Goal: Communication & Community: Answer question/provide support

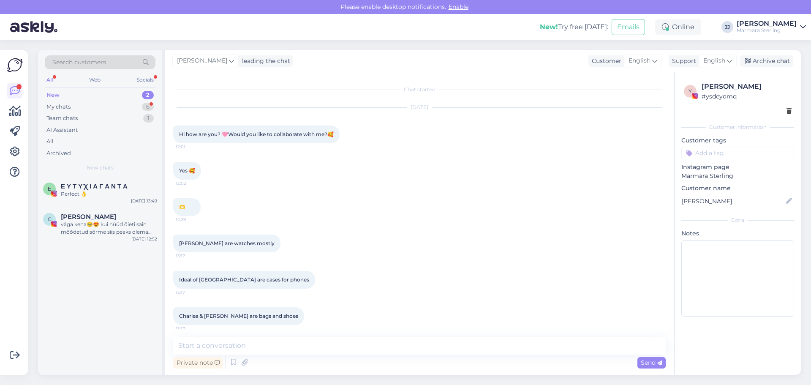
scroll to position [2287, 0]
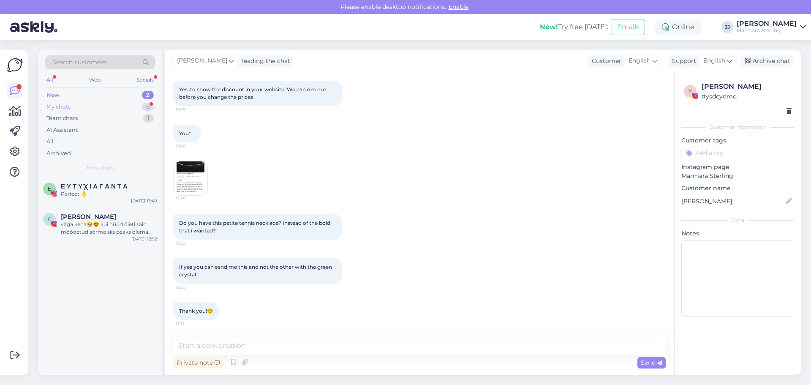
click at [68, 111] on div "My chats 6" at bounding box center [100, 107] width 111 height 12
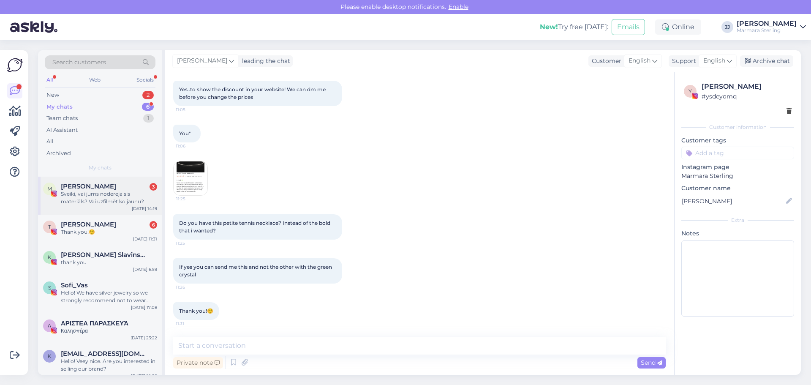
click at [82, 197] on div "Sveiki, vai jums nodereja sis materiāls? Vai uzfilmēt ko jaunu?" at bounding box center [109, 197] width 96 height 15
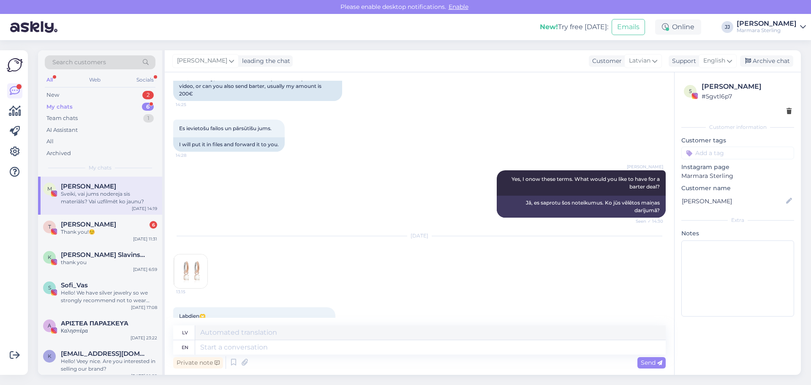
scroll to position [3146, 0]
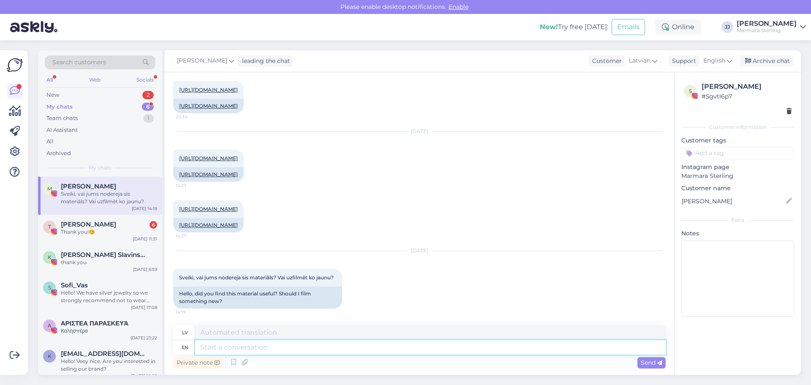
click at [262, 351] on textarea at bounding box center [430, 347] width 471 height 14
click at [254, 350] on textarea at bounding box center [430, 347] width 471 height 14
type textarea "Hello!"
type textarea "Sveiki!"
type textarea "Hello! Yes, al"
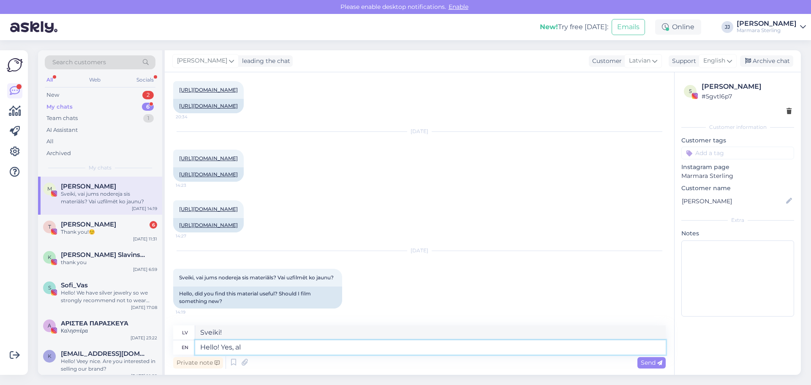
type textarea "Sveiki! Jā,"
type textarea "Hello! Yes, all g"
type textarea "Sveiki! Jā, visi"
type textarea "Hello! Yes, all good."
type textarea "Sveiki! Jā, viss kārtībā."
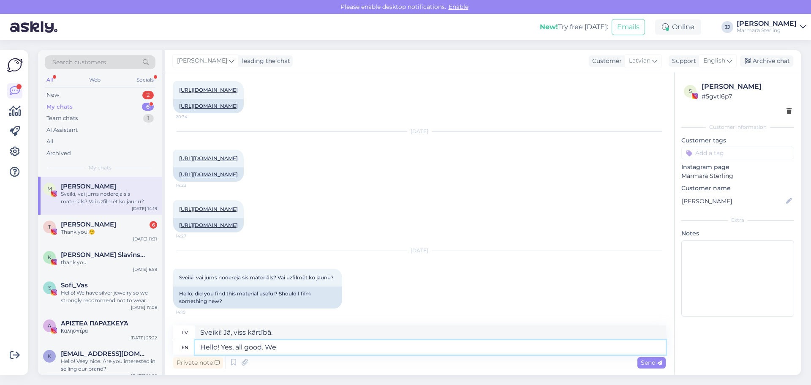
type textarea "Hello! Yes, all good. We"
type textarea "Sveiki! Jā, viss kārtībā. Mēs"
type textarea "Hello! Yes, all good. We will"
type textarea "Sveiki! Jā, viss kārtībā. Mēs to darīsim."
type textarea "Hello! Yes, all good. We will create t"
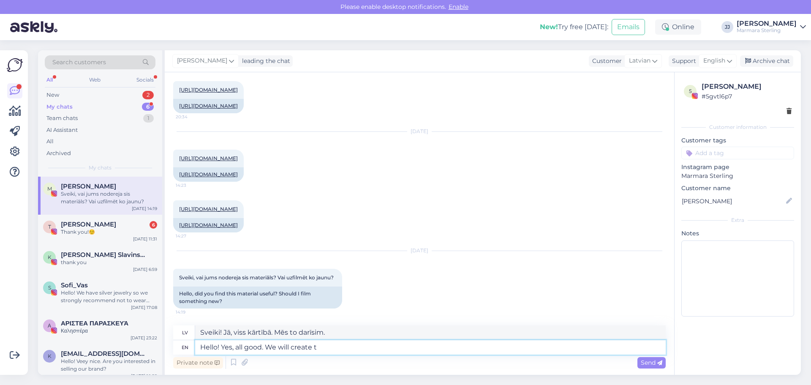
type textarea "Sveiki! Jā, viss kārtībā. Mēs radīsim"
type textarea "Hello! Yes, all good. We will create the a"
type textarea "Sveiki! Jā, viss kārtībā. Mēs izveidosim"
type textarea "Hello! Yes, all good. We will create the ad"
type textarea "Sveiki! Jā, viss kārtībā. Mēs izveidosim reklāmu."
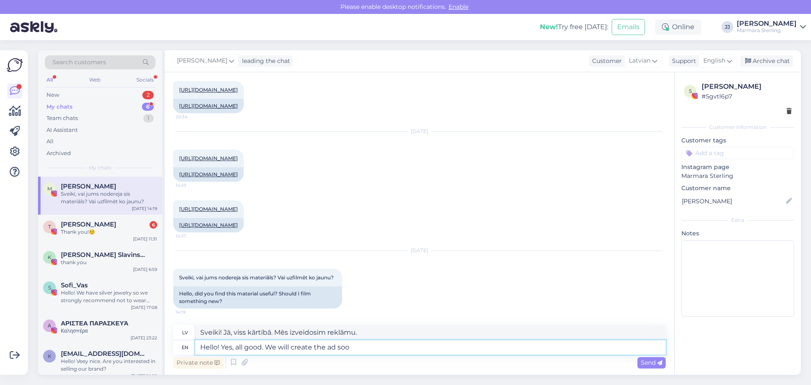
type textarea "Hello! Yes, all good. We will create the ad soon"
type textarea "Sveiki! Jā, viss kārtībā. Drīzumā izveidosim reklāmu."
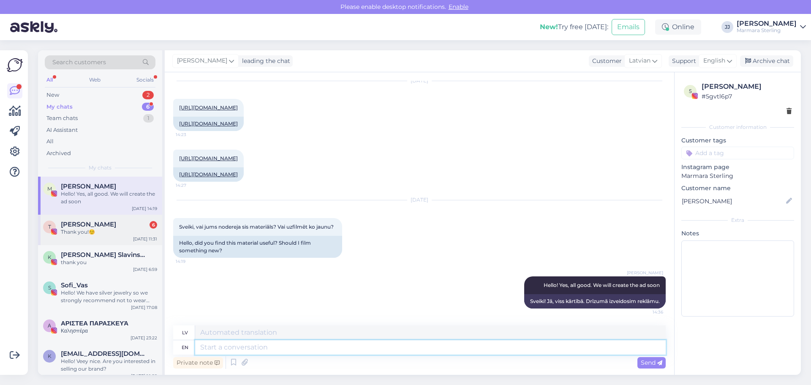
scroll to position [3278, 0]
